Goal: Go to known website: Access a specific website the user already knows

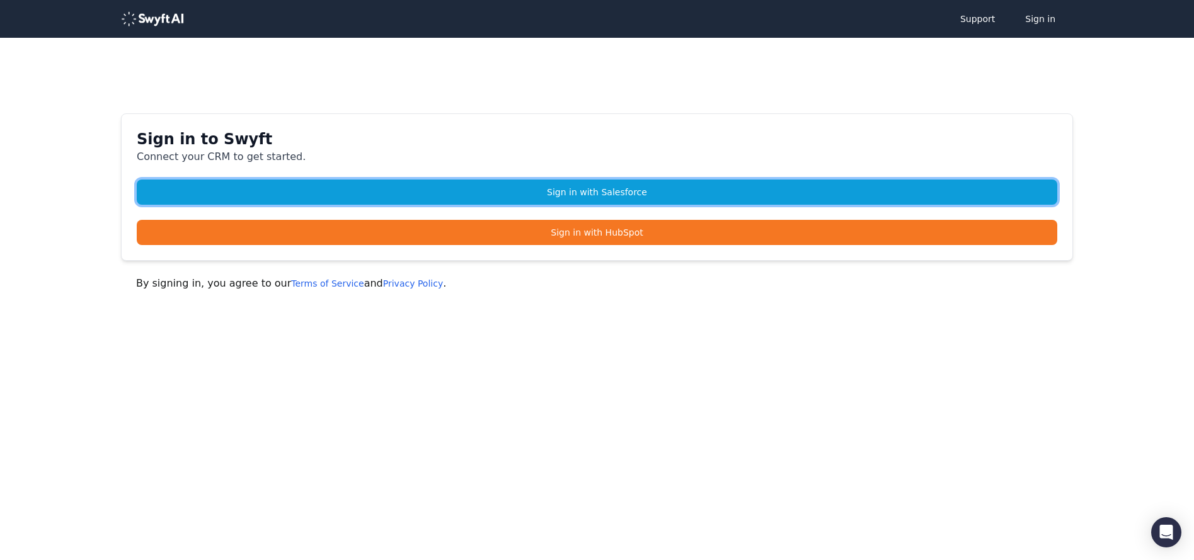
click at [594, 190] on link "Sign in with Salesforce" at bounding box center [597, 192] width 920 height 25
click at [597, 192] on link "Sign in with Salesforce" at bounding box center [597, 192] width 920 height 25
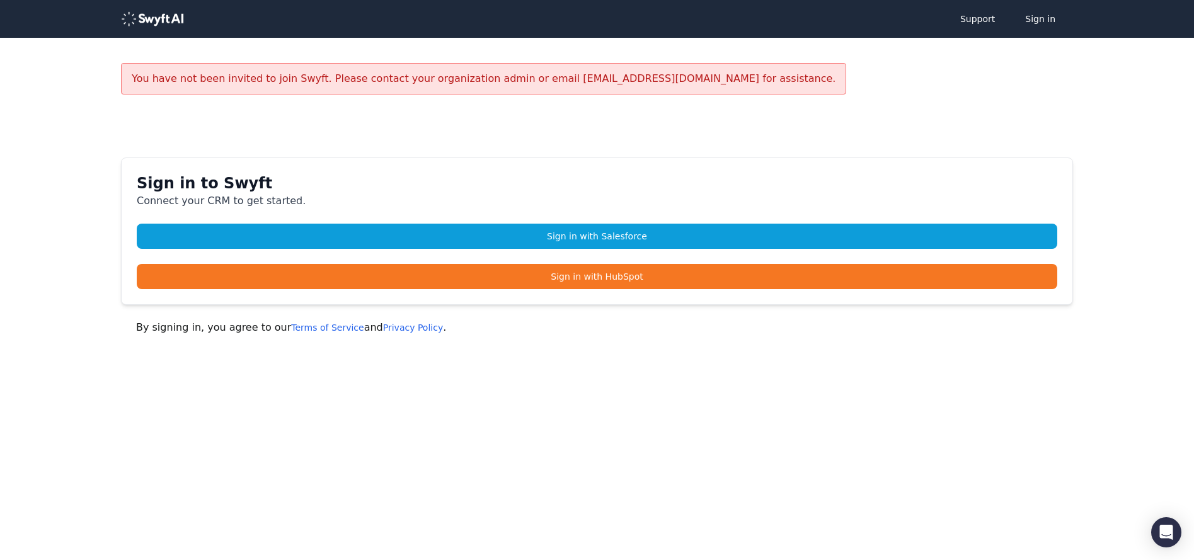
click at [822, 175] on h1 "Sign in to Swyft" at bounding box center [597, 183] width 920 height 20
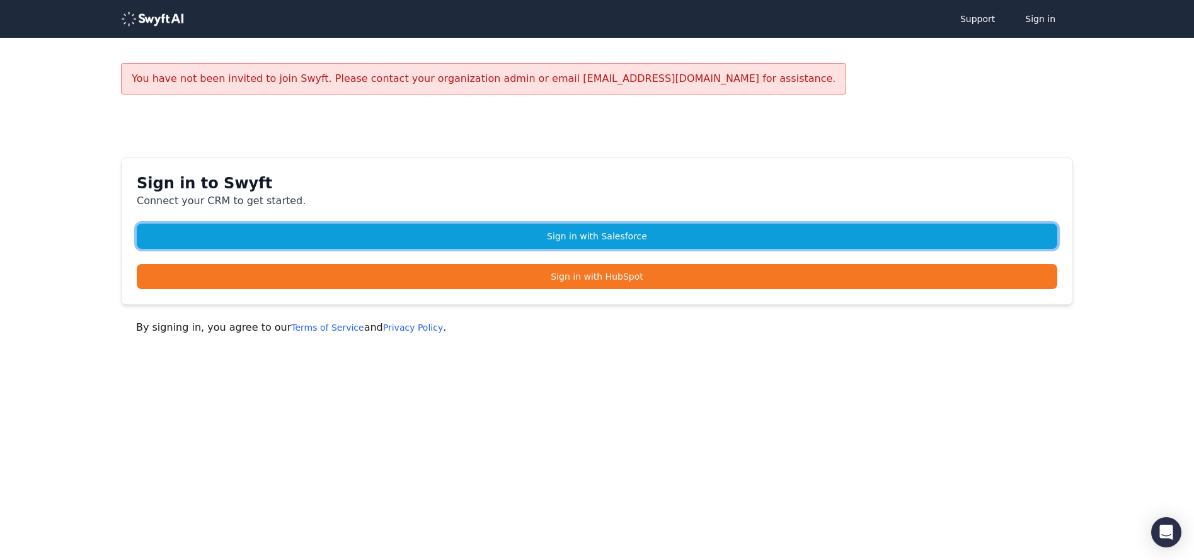
click at [677, 226] on link "Sign in with Salesforce" at bounding box center [597, 236] width 920 height 25
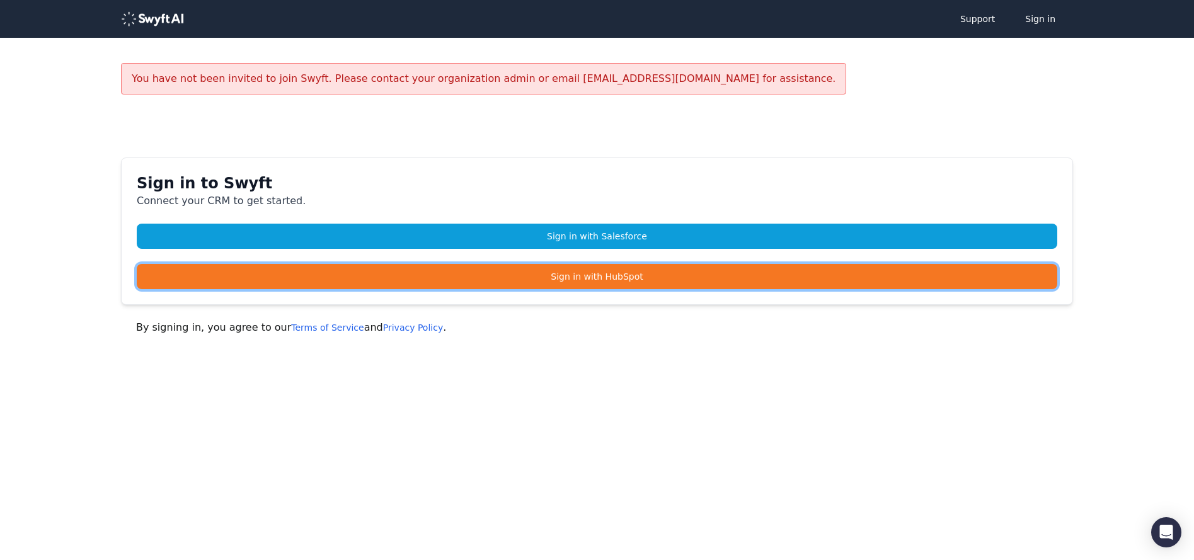
click at [575, 277] on link "Sign in with HubSpot" at bounding box center [597, 276] width 920 height 25
